Goal: Transaction & Acquisition: Purchase product/service

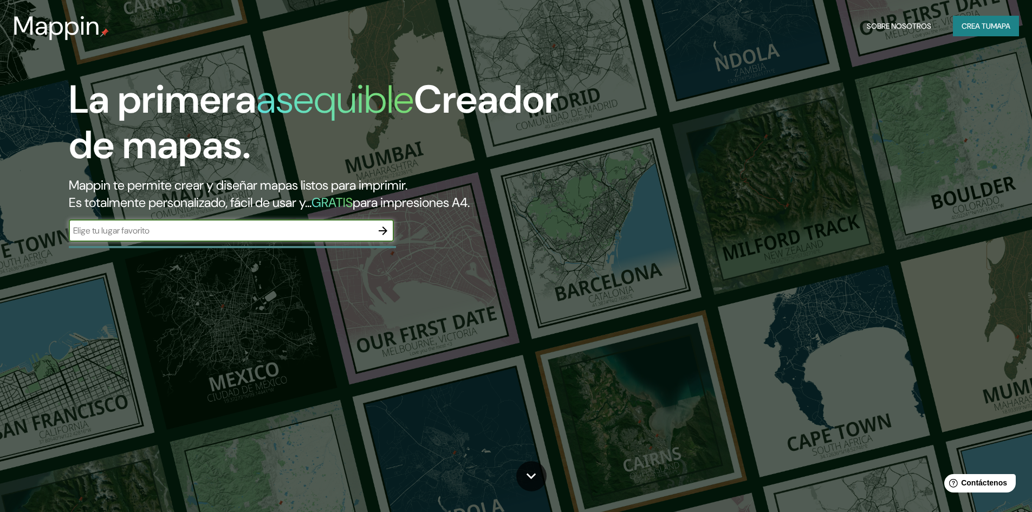
click at [389, 235] on icon "button" at bounding box center [382, 230] width 13 height 13
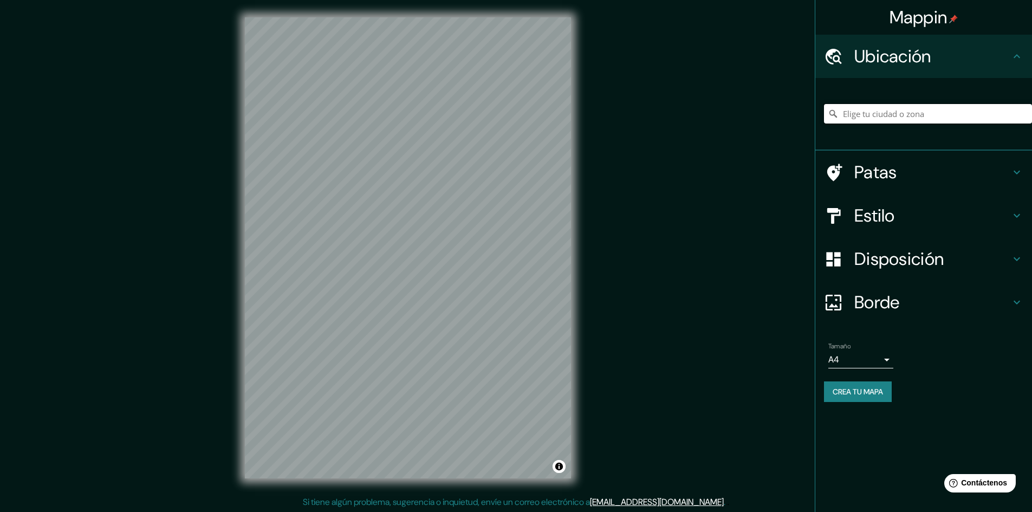
click at [903, 116] on input "Elige tu ciudad o zona" at bounding box center [928, 113] width 208 height 19
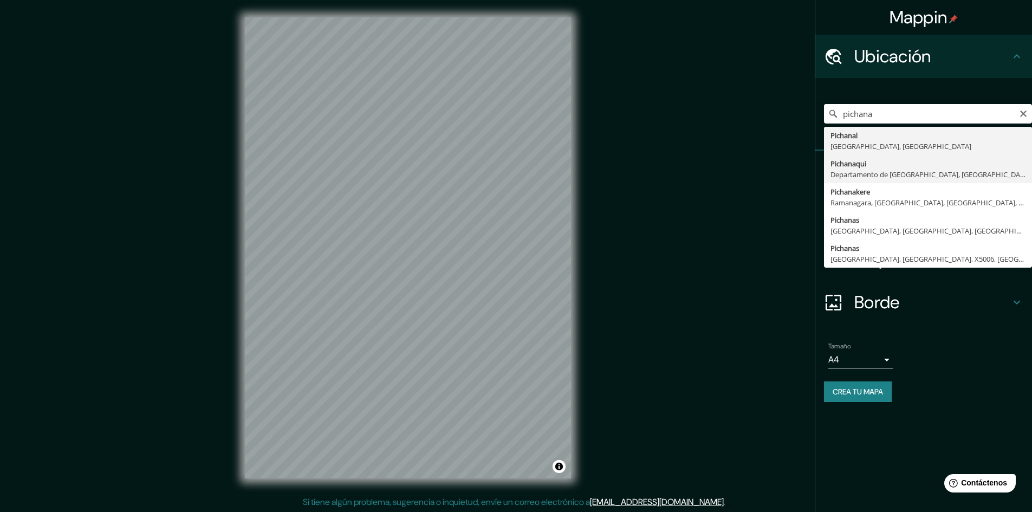
type input "Pichanaqui, Departamento de [GEOGRAPHIC_DATA], [GEOGRAPHIC_DATA]"
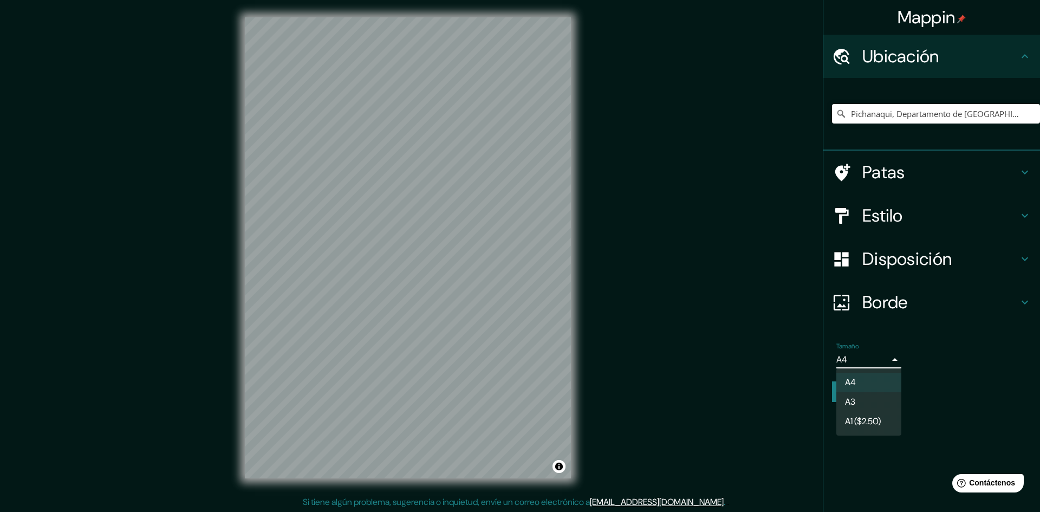
click at [877, 353] on body "Mappin Ubicación Pichanaqui, Departamento de Junín, Perú Patas Estilo Disposici…" at bounding box center [520, 256] width 1040 height 512
click at [877, 353] on div at bounding box center [520, 256] width 1040 height 512
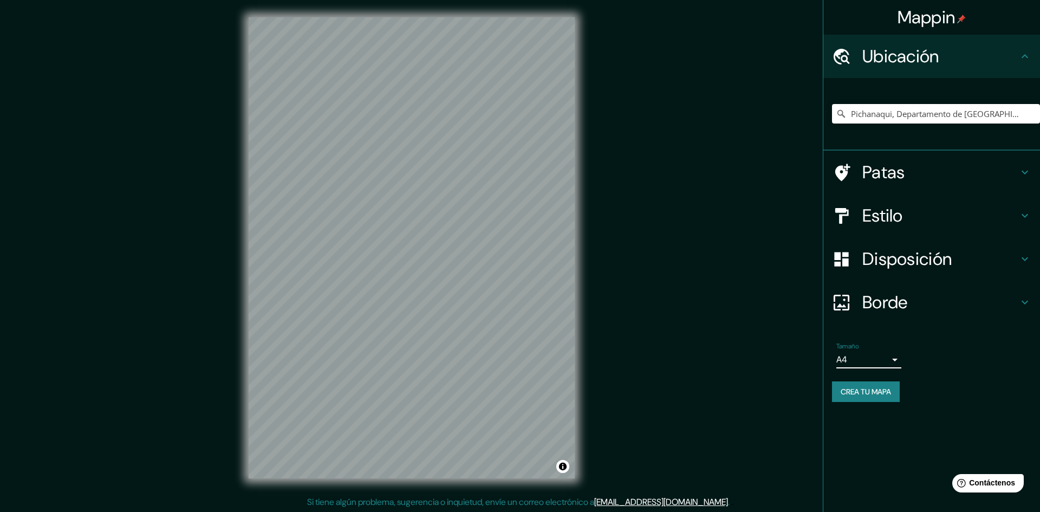
click at [877, 353] on body "Mappin Ubicación Pichanaqui, Departamento de Junín, Perú Patas Estilo Disposici…" at bounding box center [520, 256] width 1040 height 512
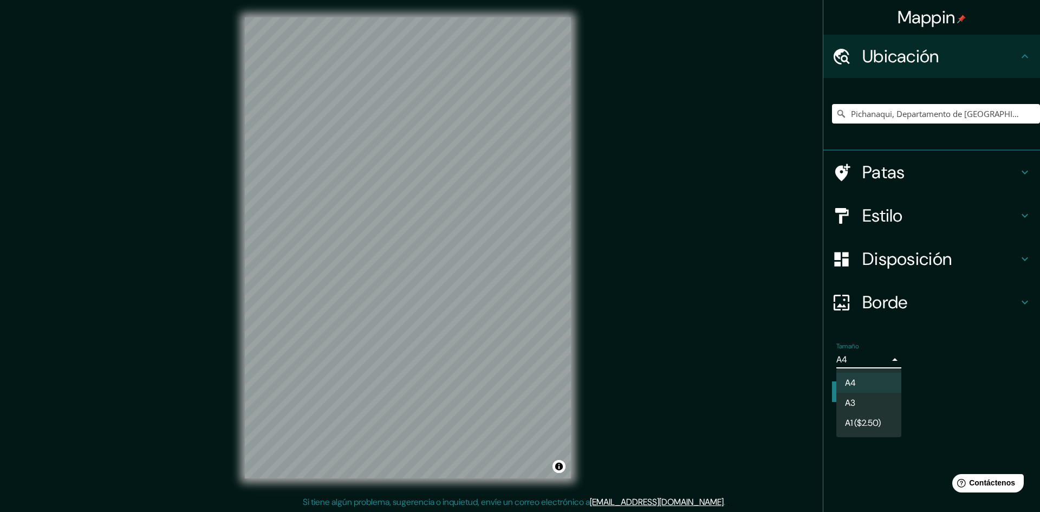
click at [910, 172] on div at bounding box center [520, 256] width 1040 height 512
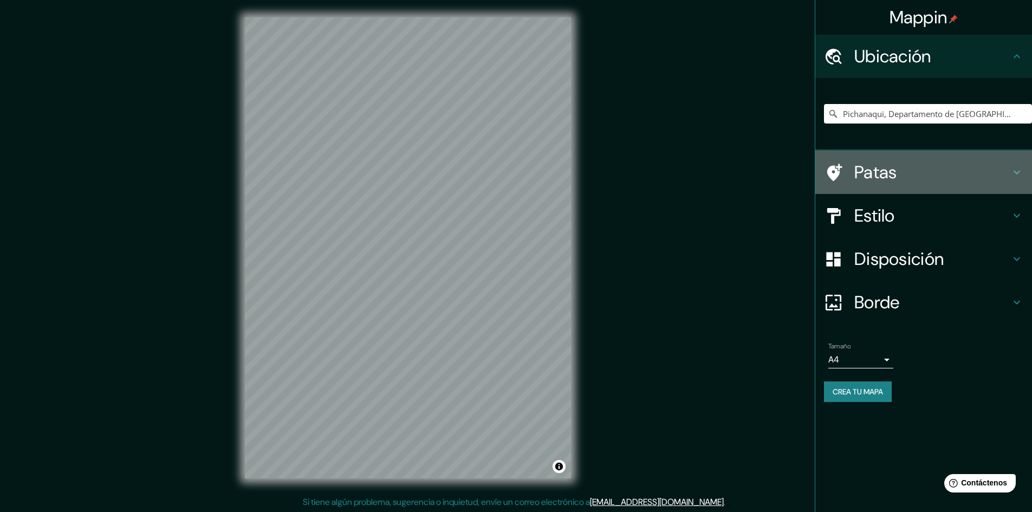
click at [881, 174] on font "Patas" at bounding box center [875, 172] width 43 height 23
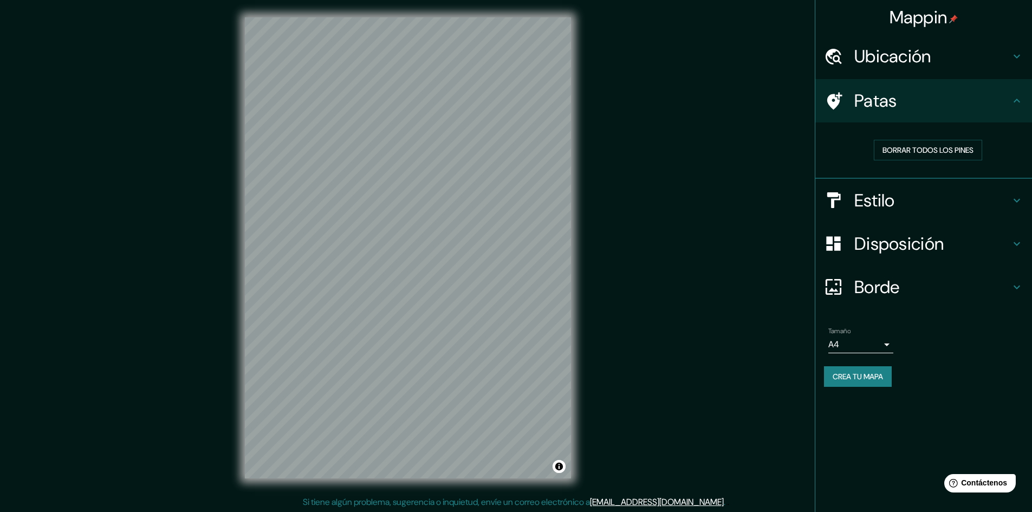
click at [892, 212] on div "Estilo" at bounding box center [923, 200] width 217 height 43
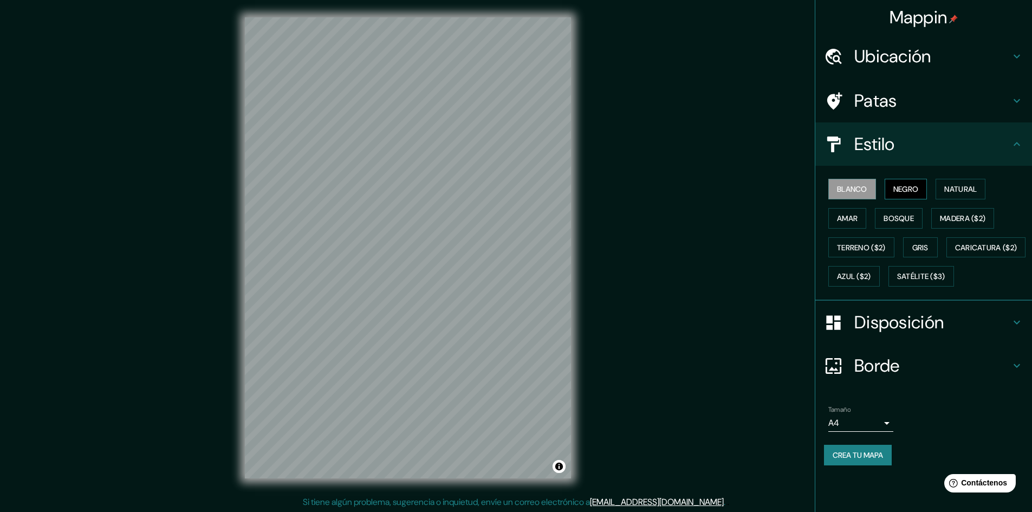
click at [896, 190] on font "Negro" at bounding box center [905, 189] width 25 height 10
click at [860, 187] on font "Blanco" at bounding box center [852, 189] width 30 height 10
click at [948, 181] on div "Blanco Negro Natural Amar Bosque Madera ($2) Terreno ($2) Gris Caricatura ($2) …" at bounding box center [928, 232] width 208 height 116
click at [948, 182] on font "Natural" at bounding box center [960, 189] width 32 height 14
click at [841, 217] on font "Amar" at bounding box center [847, 218] width 21 height 10
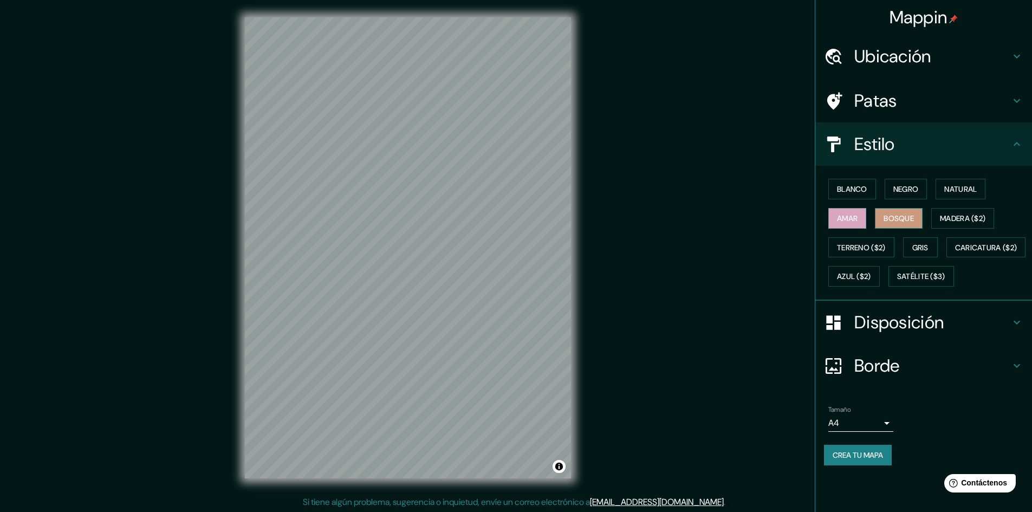
click at [891, 214] on font "Bosque" at bounding box center [898, 218] width 30 height 10
click at [843, 186] on font "Blanco" at bounding box center [852, 189] width 30 height 10
click at [865, 460] on font "Crea tu mapa" at bounding box center [857, 455] width 50 height 10
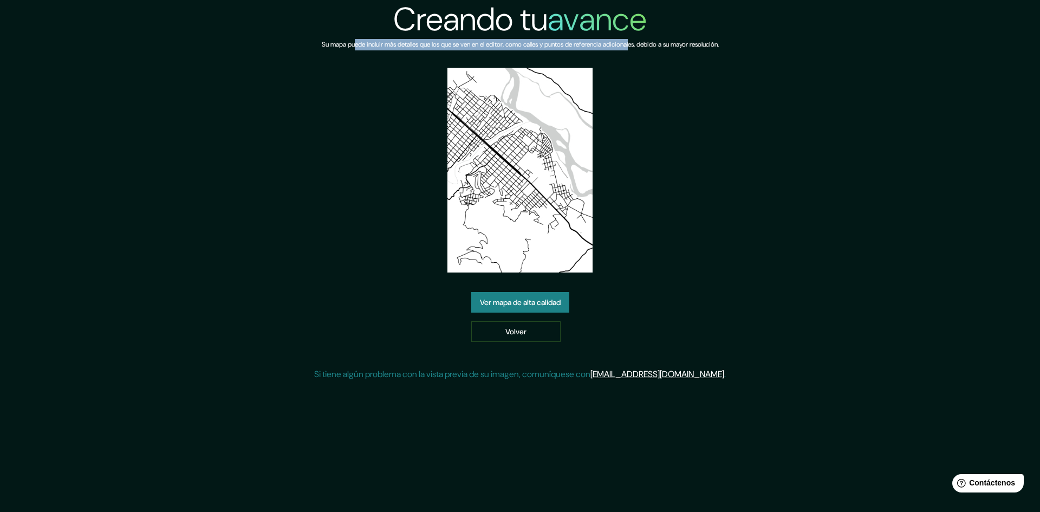
drag, startPoint x: 340, startPoint y: 43, endPoint x: 639, endPoint y: 44, distance: 298.9
click at [639, 44] on font "Su mapa puede incluir más detalles que los que se ven en el editor, como calles…" at bounding box center [520, 44] width 397 height 9
drag, startPoint x: 698, startPoint y: 50, endPoint x: 680, endPoint y: 43, distance: 19.5
click at [680, 44] on div "Su mapa puede incluir más detalles que los que se ven en el editor, como calles…" at bounding box center [520, 53] width 397 height 29
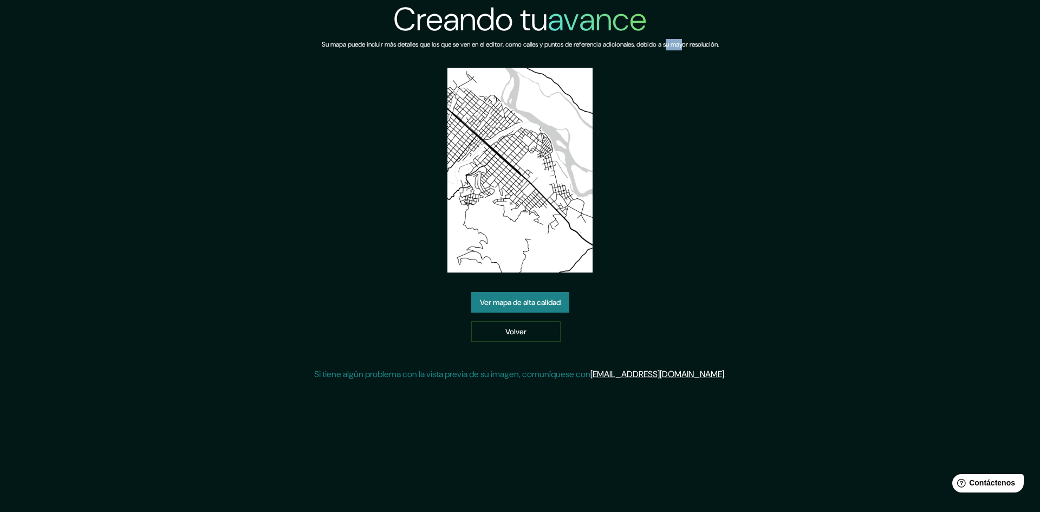
click at [550, 311] on link "Ver mapa de alta calidad" at bounding box center [520, 302] width 98 height 21
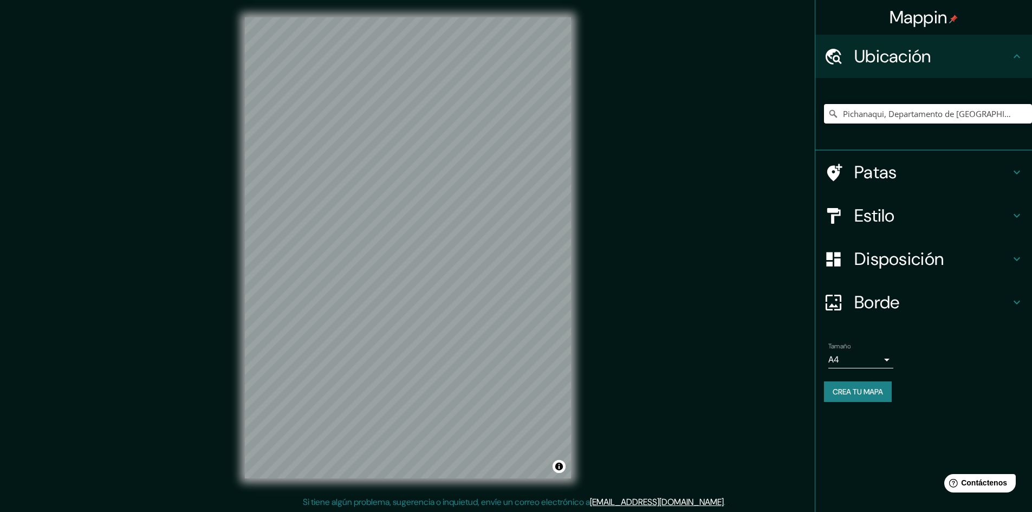
click at [866, 118] on input "Pichanaqui, Departamento de [GEOGRAPHIC_DATA], [GEOGRAPHIC_DATA]" at bounding box center [928, 113] width 208 height 19
click at [1011, 108] on input "Pichanaqui, Departamento de [GEOGRAPHIC_DATA], [GEOGRAPHIC_DATA]" at bounding box center [928, 113] width 208 height 19
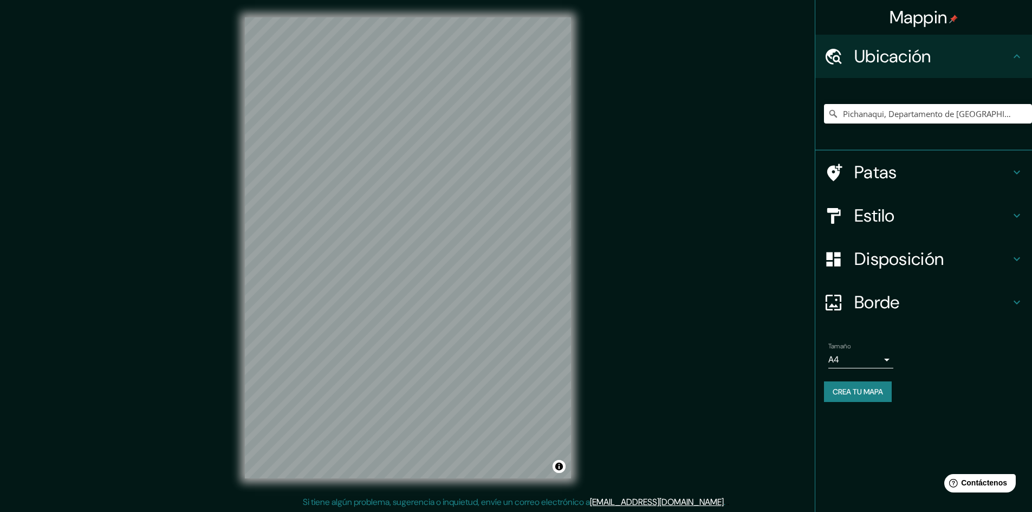
click at [995, 67] on div "Ubicación" at bounding box center [923, 56] width 217 height 43
click at [1014, 121] on input "Pichanaqui, Departamento de [GEOGRAPHIC_DATA], [GEOGRAPHIC_DATA]" at bounding box center [928, 113] width 208 height 19
click at [930, 109] on input "Elige tu ciudad o zona" at bounding box center [928, 113] width 208 height 19
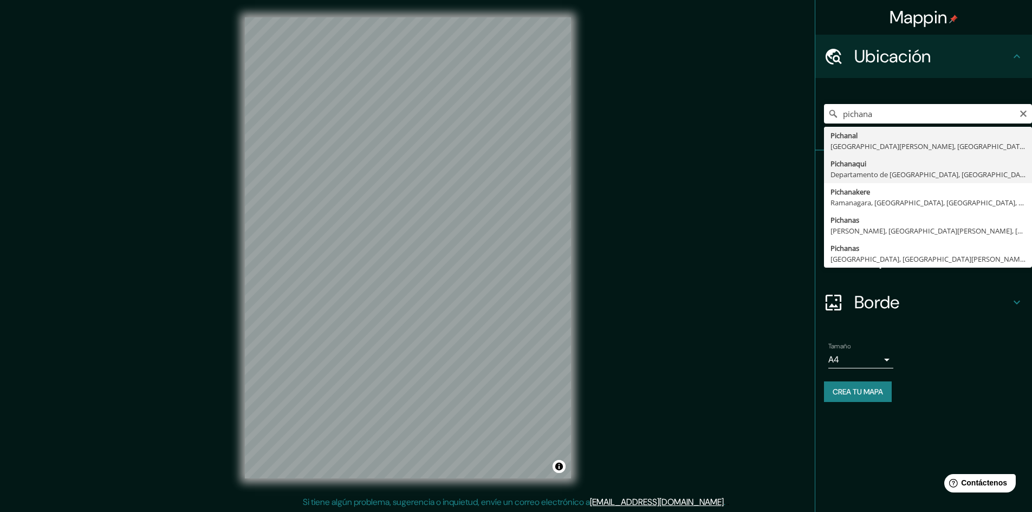
type input "Pichanaqui, Departamento de [GEOGRAPHIC_DATA], [GEOGRAPHIC_DATA]"
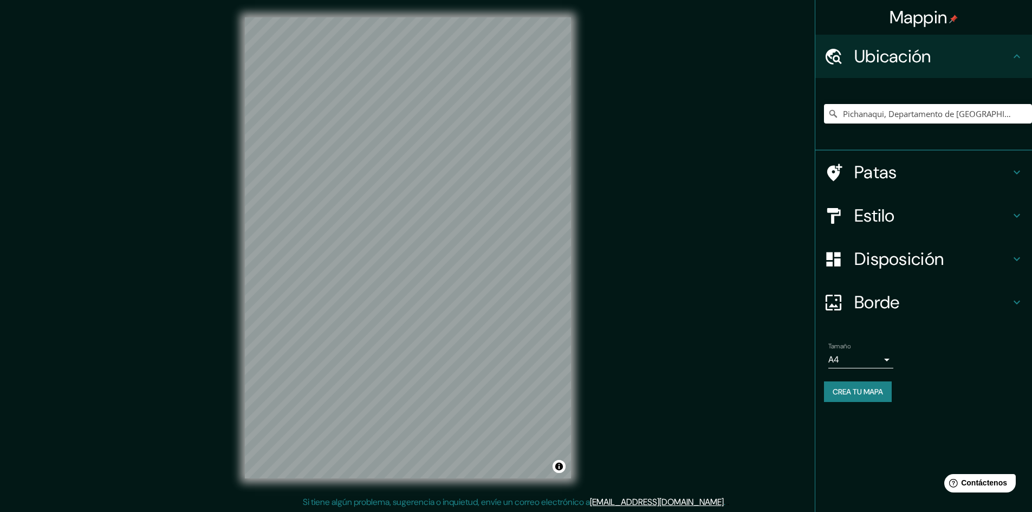
click at [582, 219] on div "© Mapbox © OpenStreetMap Mejora este mapa" at bounding box center [407, 247] width 361 height 495
click at [564, 22] on div "© Mapbox © OpenStreetMap Mejora este mapa" at bounding box center [407, 247] width 361 height 495
click at [905, 223] on h4 "Estilo" at bounding box center [932, 216] width 156 height 22
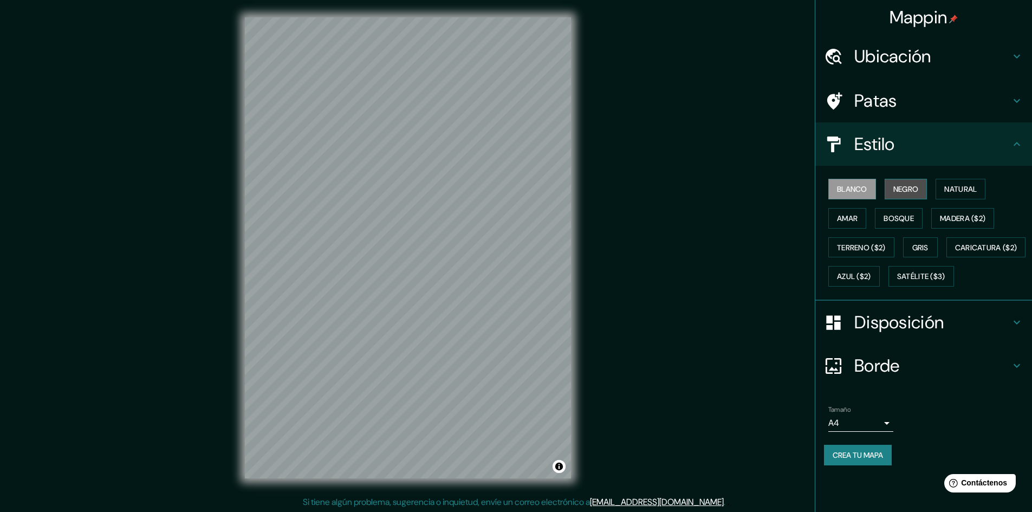
click at [897, 189] on font "Negro" at bounding box center [905, 189] width 25 height 10
click at [969, 188] on font "Natural" at bounding box center [960, 189] width 32 height 10
click at [938, 223] on button "Madera ($2)" at bounding box center [962, 218] width 63 height 21
click at [912, 215] on font "Bosque" at bounding box center [898, 218] width 30 height 10
drag, startPoint x: 862, startPoint y: 227, endPoint x: 1014, endPoint y: 251, distance: 154.1
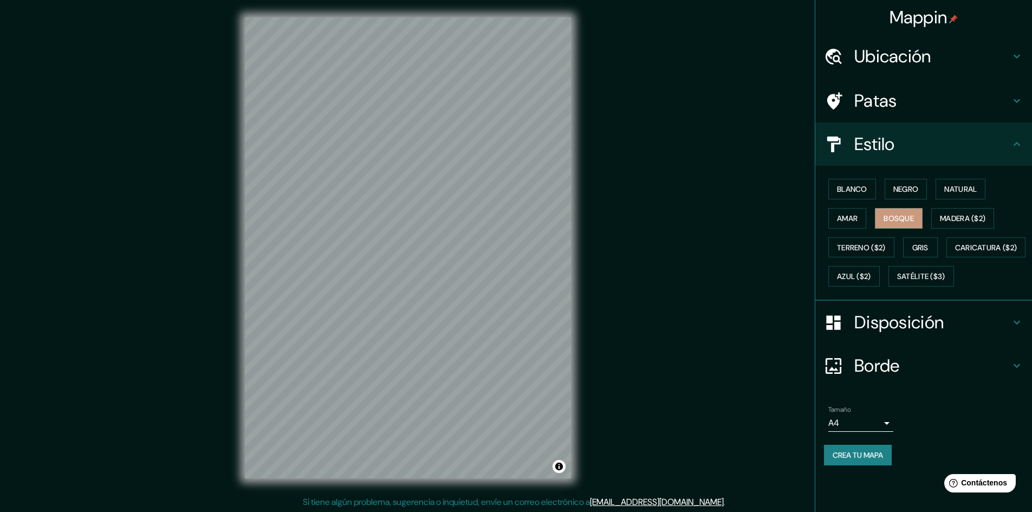
click at [1008, 260] on div "Blanco Negro Natural Amar Bosque Madera ($2) Terreno ($2) Gris Caricatura ($2) …" at bounding box center [928, 232] width 208 height 116
click at [871, 283] on font "Azul ($2)" at bounding box center [854, 276] width 34 height 14
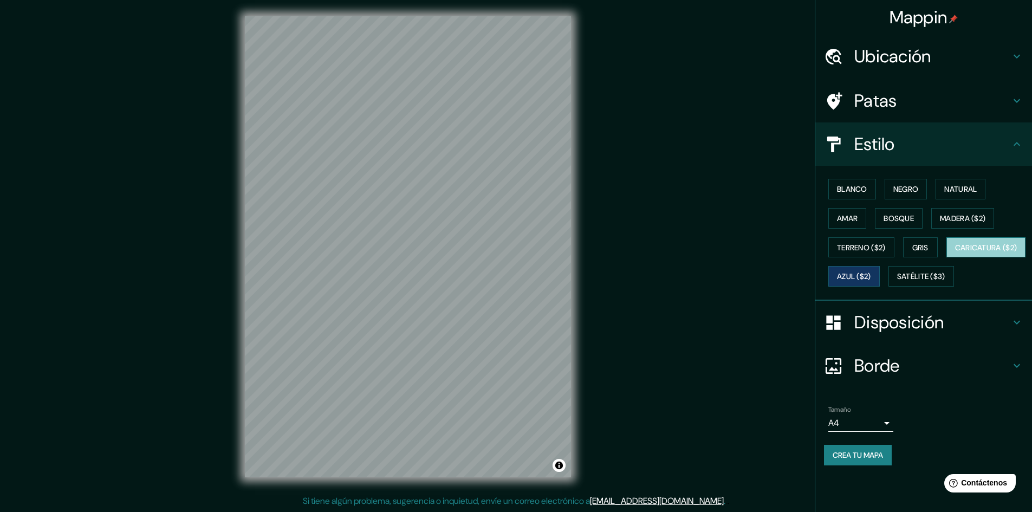
click at [955, 252] on font "Caricatura ($2)" at bounding box center [986, 248] width 62 height 10
click at [897, 282] on font "Satélite ($3)" at bounding box center [921, 277] width 48 height 10
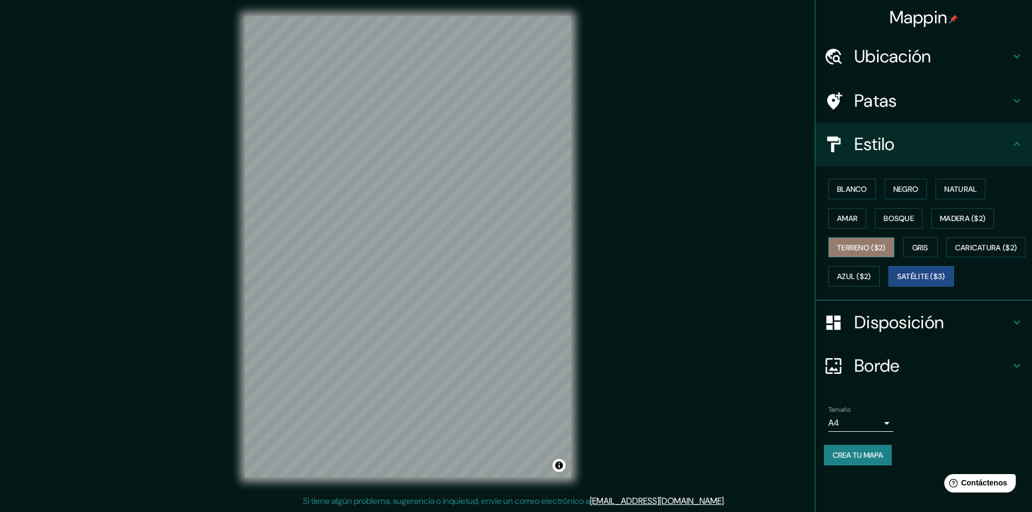
click at [856, 243] on font "Terreno ($2)" at bounding box center [861, 248] width 49 height 10
click at [845, 188] on font "Blanco" at bounding box center [852, 189] width 30 height 10
